Goal: Task Accomplishment & Management: Use online tool/utility

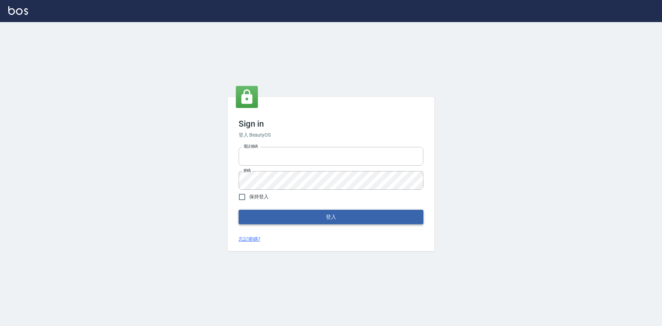
type input "0963852741"
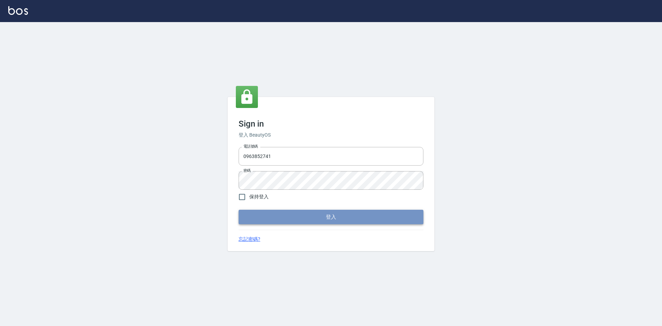
click at [270, 220] on button "登入" at bounding box center [330, 217] width 185 height 14
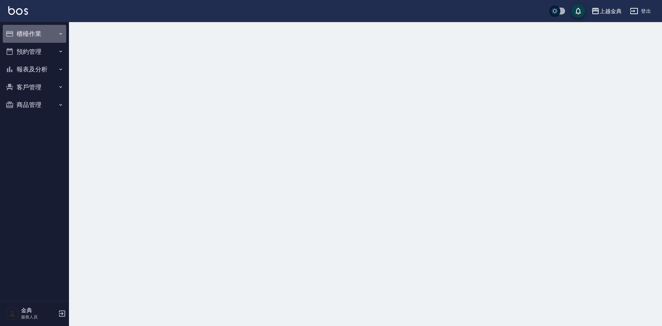
click at [47, 32] on button "櫃檯作業" at bounding box center [34, 34] width 63 height 18
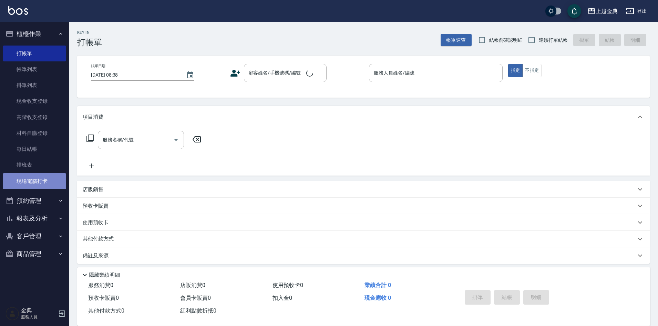
click at [43, 185] on link "現場電腦打卡" at bounding box center [34, 181] width 63 height 16
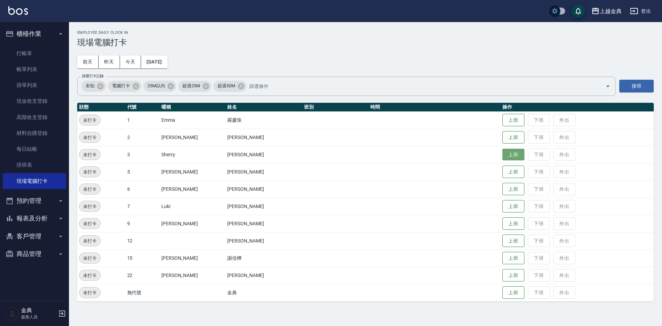
click at [506, 152] on button "上班" at bounding box center [513, 155] width 22 height 12
